Goal: Navigation & Orientation: Find specific page/section

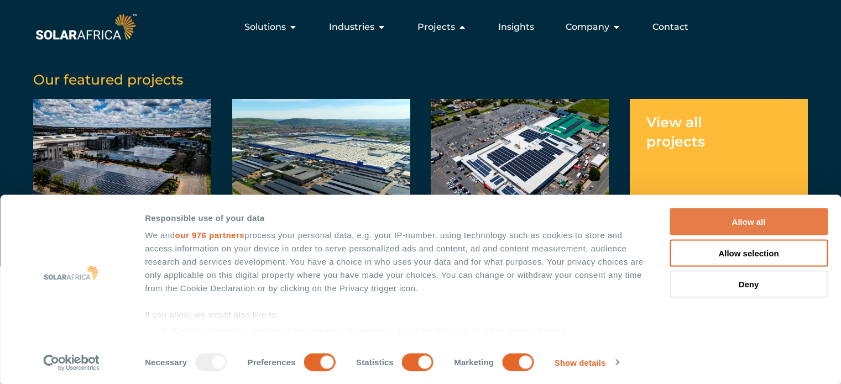
click at [736, 215] on button "Allow all" at bounding box center [749, 221] width 158 height 27
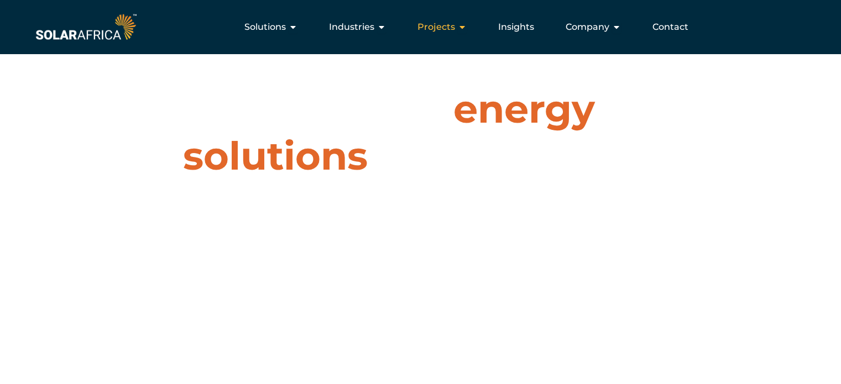
click at [449, 28] on span "Projects" at bounding box center [437, 26] width 38 height 13
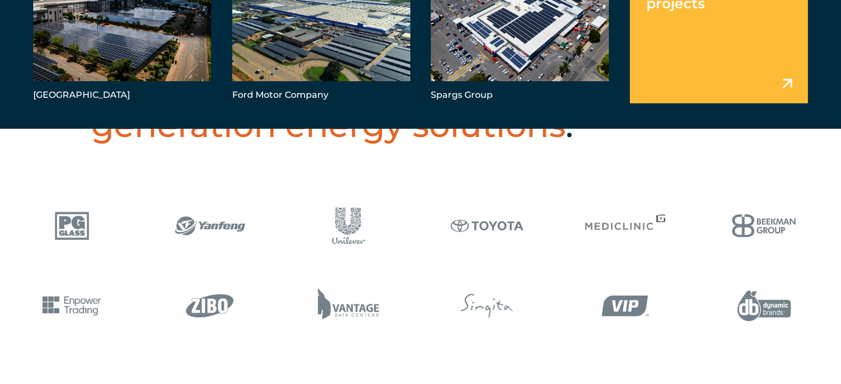
scroll to position [442, 0]
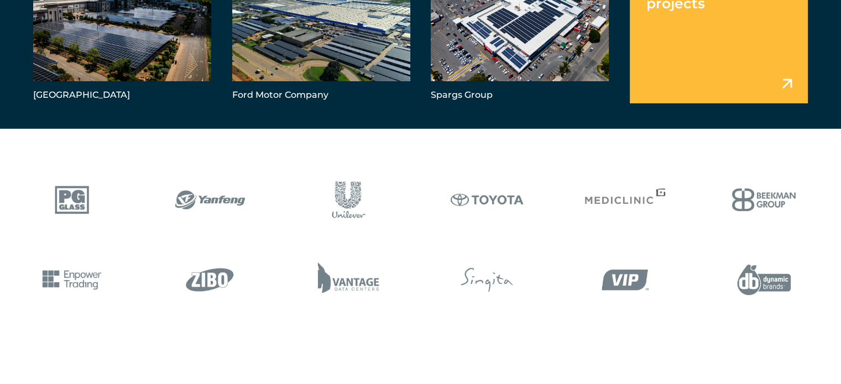
click at [717, 55] on link "Menu" at bounding box center [719, 32] width 178 height 143
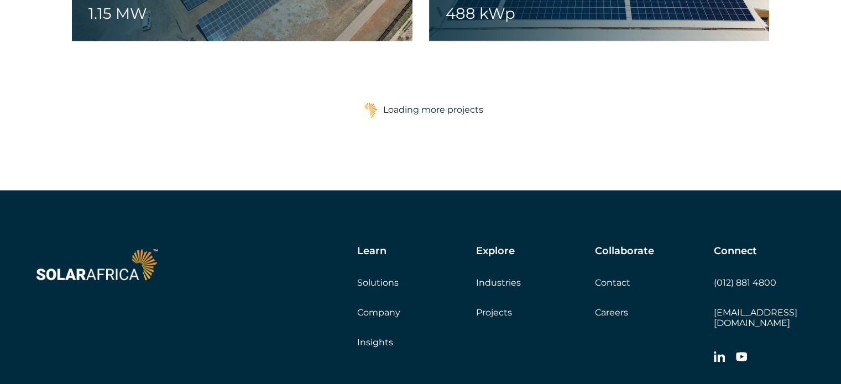
scroll to position [1936, 0]
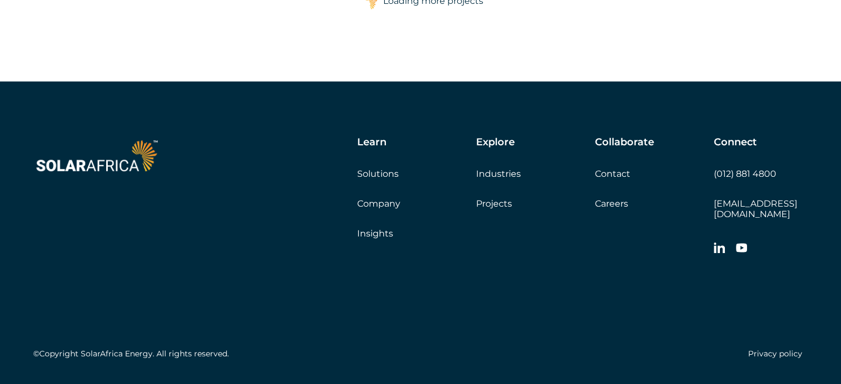
click at [383, 171] on link "Solutions" at bounding box center [377, 173] width 41 height 11
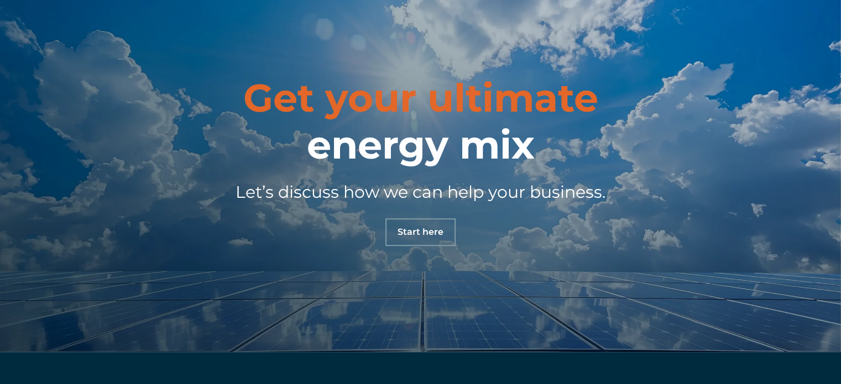
scroll to position [1180, 0]
